Goal: Information Seeking & Learning: Learn about a topic

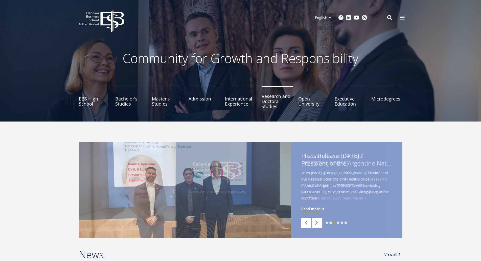
click at [278, 101] on link "Research and Doctoral Studies" at bounding box center [277, 98] width 31 height 25
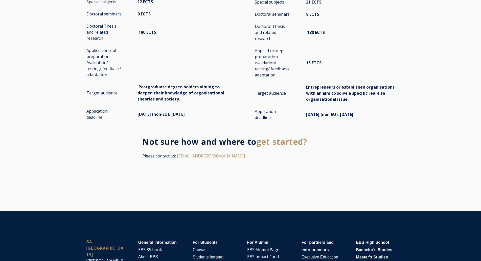
scroll to position [918, 0]
click at [286, 136] on span "get started?" at bounding box center [281, 141] width 51 height 11
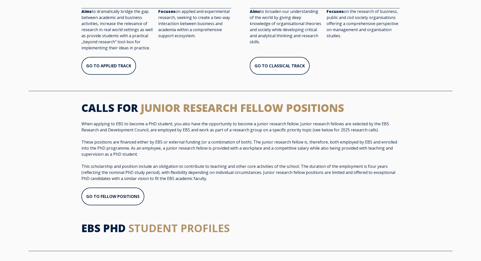
scroll to position [0, 0]
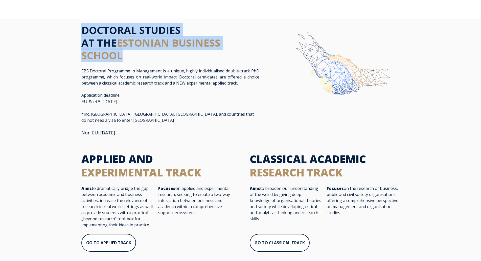
copy h1 "DOCTORAL STUDIES AT THE ESTONIAN BUSINESS SCHOOL"
drag, startPoint x: 74, startPoint y: 22, endPoint x: 144, endPoint y: 53, distance: 76.9
click at [145, 53] on div "DOCTORAL STUDIES AT THE ESTONIAN BUSINESS SCHOOL EBS Doctoral Programme in Mana…" at bounding box center [240, 83] width 481 height 128
drag, startPoint x: 77, startPoint y: 37, endPoint x: 84, endPoint y: 30, distance: 10.0
click at [78, 37] on div "DOCTORAL STUDIES AT THE ESTONIAN BUSINESS SCHOOL EBS Doctoral Programme in Mana…" at bounding box center [170, 83] width 188 height 118
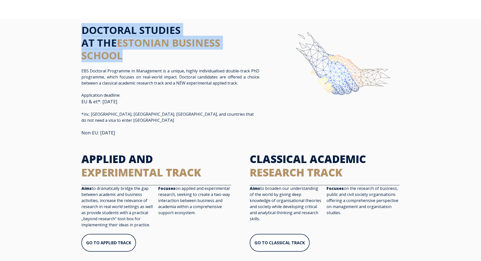
copy h1 "DOCTORAL STUDIES AT THE ESTONIAN BUSINESS SCHOOL"
